Goal: Feedback & Contribution: Submit feedback/report problem

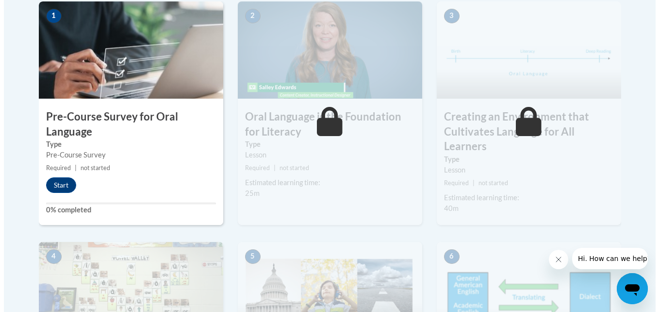
scroll to position [320, 0]
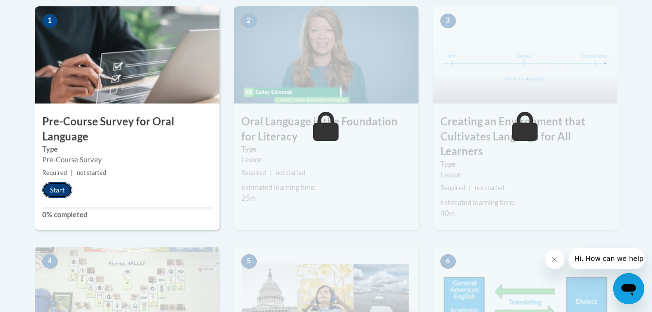
click at [60, 191] on button "Start" at bounding box center [57, 190] width 30 height 16
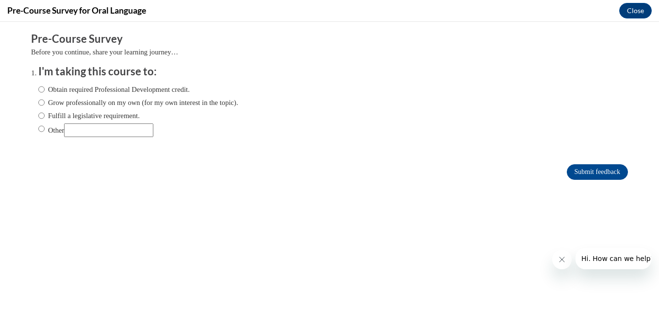
scroll to position [0, 0]
click at [38, 89] on input "Obtain required Professional Development credit." at bounding box center [41, 89] width 6 height 11
radio input "true"
click at [589, 172] on input "Submit feedback" at bounding box center [597, 172] width 61 height 16
